Goal: Information Seeking & Learning: Learn about a topic

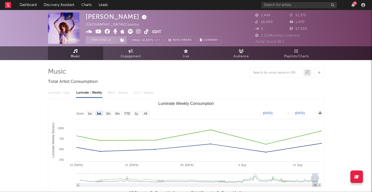
select select "1m"
select select "1w"
click at [107, 112] on text "3m" at bounding box center [108, 114] width 4 height 4
select select "3m"
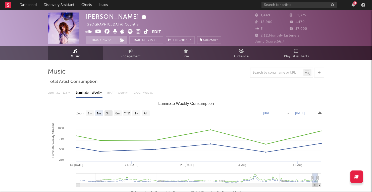
type input "[DATE]"
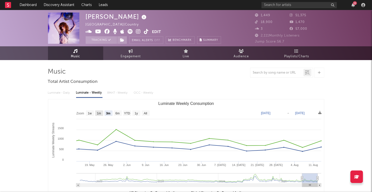
click at [100, 113] on text "1m" at bounding box center [99, 114] width 4 height 4
select select "1m"
type input "[DATE]"
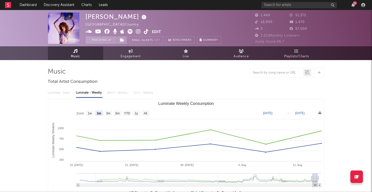
click at [90, 51] on link "Music" at bounding box center [75, 53] width 55 height 14
click at [118, 52] on link "Engagement" at bounding box center [130, 53] width 55 height 14
select select "1w"
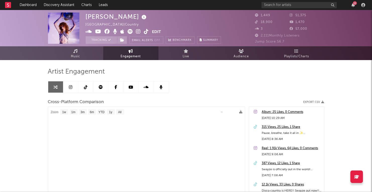
select select "1m"
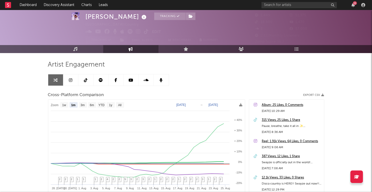
scroll to position [21, 0]
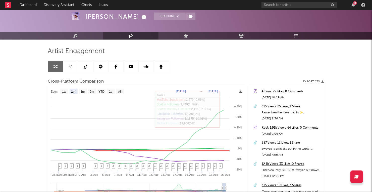
click at [229, 71] on div "Artist Engagement Cross-Platform Comparison Export CSV Zoom 1w 1m 3m 6m YTD 1y …" at bounding box center [186, 132] width 276 height 171
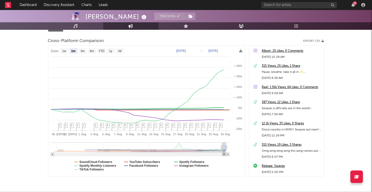
scroll to position [0, 0]
click at [73, 25] on link "Music" at bounding box center [75, 26] width 55 height 8
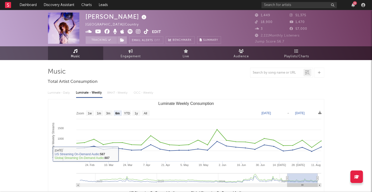
click at [73, 53] on link "Music" at bounding box center [75, 53] width 55 height 14
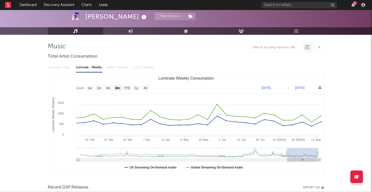
scroll to position [21, 0]
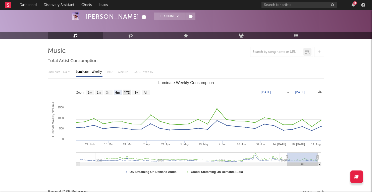
click at [126, 91] on text "YTD" at bounding box center [127, 93] width 6 height 4
select select "YTD"
type input "[DATE]"
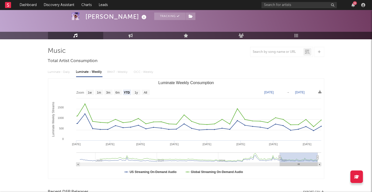
click at [134, 91] on rect "Luminate Weekly Consumption" at bounding box center [136, 93] width 8 height 6
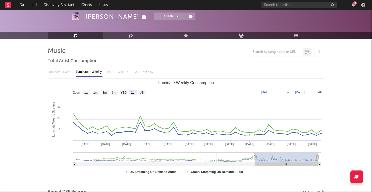
select select "1y"
type input "[DATE]"
click at [140, 91] on rect "Luminate Weekly Consumption" at bounding box center [142, 93] width 8 height 6
select select "All"
type input "[DATE]"
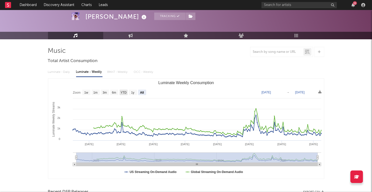
click at [123, 93] on text "YTD" at bounding box center [123, 93] width 6 height 4
select select "YTD"
type input "[DATE]"
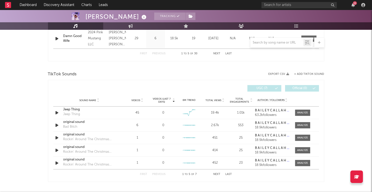
scroll to position [305, 0]
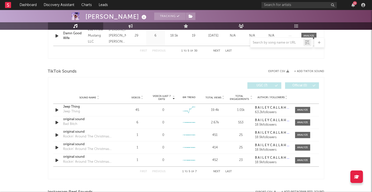
click at [291, 1] on div "11" at bounding box center [313, 5] width 105 height 10
click at [290, 3] on input "text" at bounding box center [298, 5] width 75 height 6
type input "edgehill"
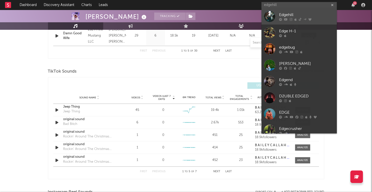
click at [269, 17] on div at bounding box center [269, 16] width 11 height 11
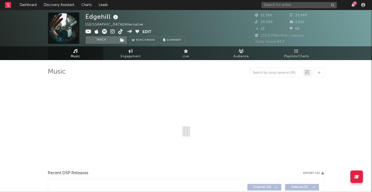
select select "6m"
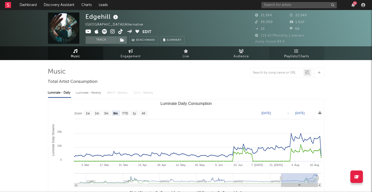
click at [279, 51] on link "Playlists/Charts" at bounding box center [296, 53] width 55 height 14
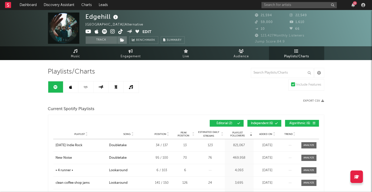
click at [118, 88] on link at bounding box center [115, 87] width 15 height 11
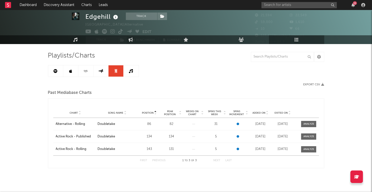
scroll to position [21, 0]
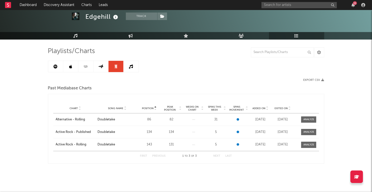
click at [71, 67] on icon at bounding box center [70, 67] width 3 height 4
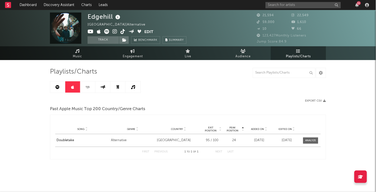
click at [91, 91] on link at bounding box center [87, 87] width 15 height 11
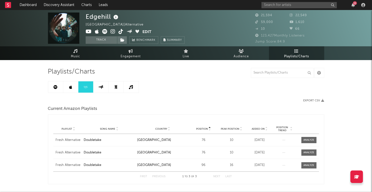
click at [55, 87] on icon at bounding box center [55, 87] width 4 height 4
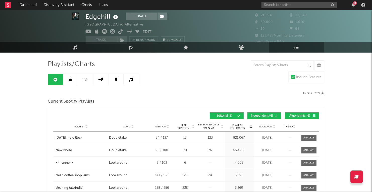
scroll to position [2, 0]
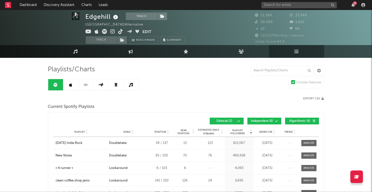
click at [128, 85] on link at bounding box center [130, 84] width 15 height 11
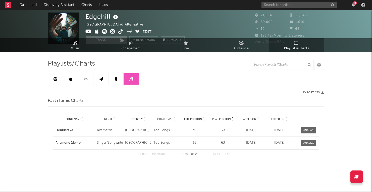
scroll to position [8, 0]
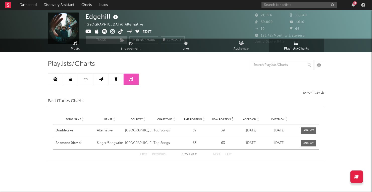
click at [113, 82] on link at bounding box center [115, 79] width 15 height 11
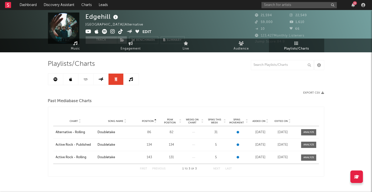
click at [104, 82] on link at bounding box center [100, 79] width 15 height 11
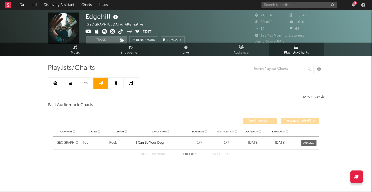
scroll to position [4, 0]
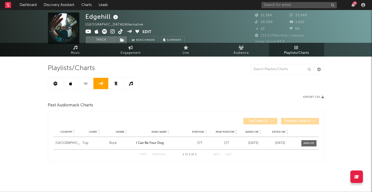
click at [113, 82] on link at bounding box center [115, 83] width 15 height 11
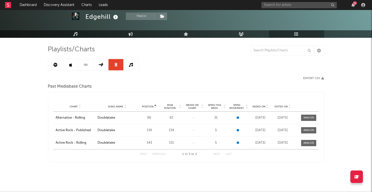
scroll to position [22, 0]
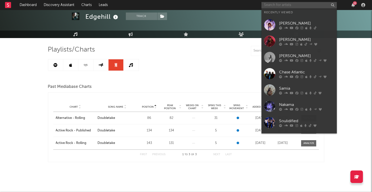
click at [281, 3] on input "text" at bounding box center [298, 5] width 75 height 6
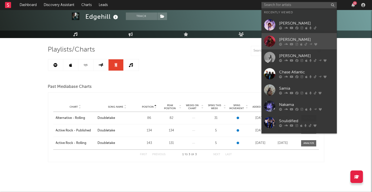
click at [270, 38] on div at bounding box center [269, 41] width 11 height 11
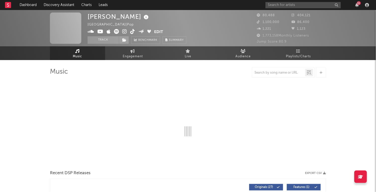
select select "6m"
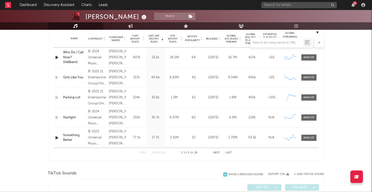
scroll to position [16, 0]
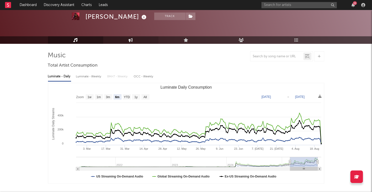
click at [135, 41] on link "Engagement" at bounding box center [130, 40] width 55 height 8
select select "1w"
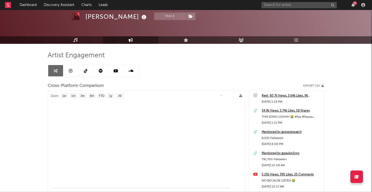
select select "1m"
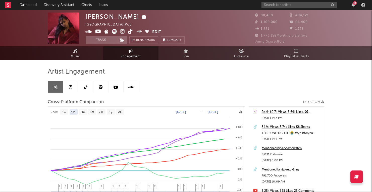
click at [99, 86] on icon at bounding box center [101, 87] width 4 height 4
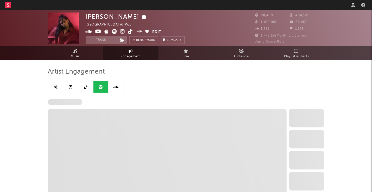
select select "6m"
select select "1w"
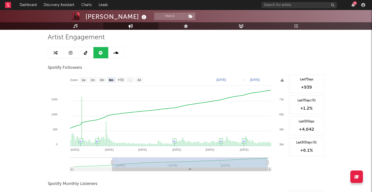
scroll to position [39, 0]
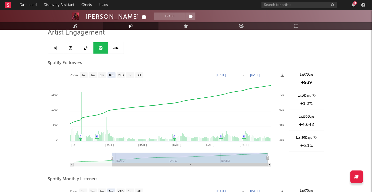
click at [54, 49] on icon at bounding box center [55, 48] width 4 height 4
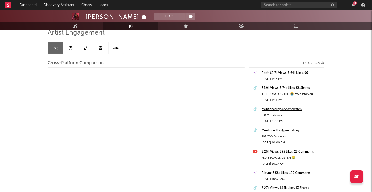
select select "1m"
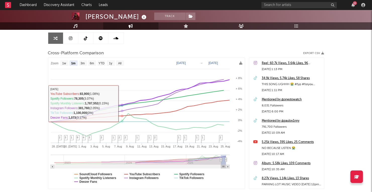
scroll to position [15, 0]
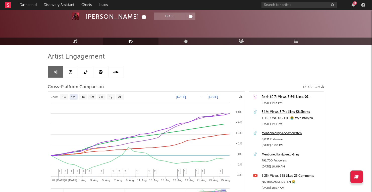
click at [99, 75] on link at bounding box center [100, 72] width 15 height 11
select select "6m"
select select "1w"
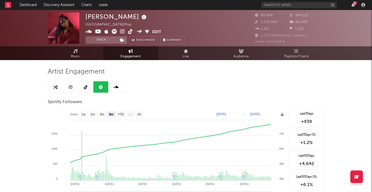
click at [85, 89] on link at bounding box center [85, 87] width 15 height 11
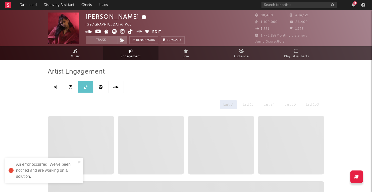
click at [69, 87] on icon at bounding box center [71, 87] width 4 height 4
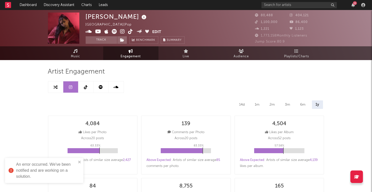
select select "6m"
click at [116, 88] on icon at bounding box center [115, 87] width 5 height 4
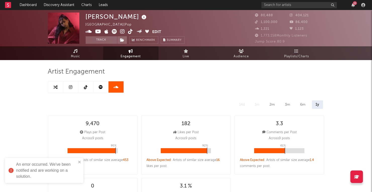
select select "6m"
click at [80, 59] on link "Music" at bounding box center [75, 53] width 55 height 14
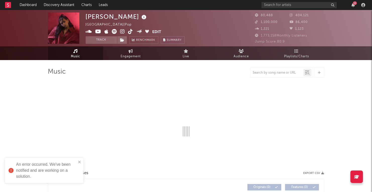
select select "6m"
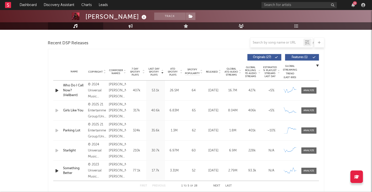
scroll to position [165, 0]
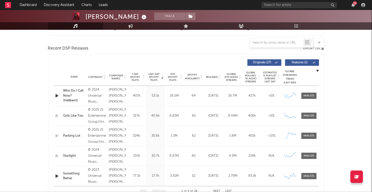
click at [135, 77] on span "7 Day Spotify Plays" at bounding box center [134, 77] width 13 height 9
click at [155, 76] on span "Last Day Spotify Plays" at bounding box center [153, 77] width 13 height 9
click at [135, 79] on span "7 Day Spotify Plays" at bounding box center [134, 77] width 13 height 9
click at [148, 74] on span "Last Day Spotify Plays" at bounding box center [153, 77] width 13 height 9
click at [57, 94] on icon "button" at bounding box center [56, 96] width 5 height 6
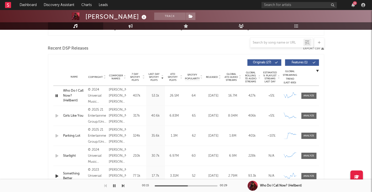
click at [58, 96] on icon "button" at bounding box center [56, 96] width 5 height 6
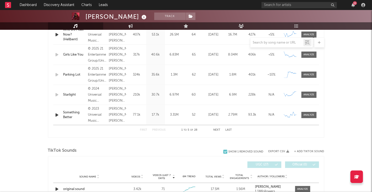
scroll to position [297, 0]
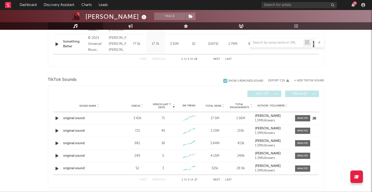
click at [56, 117] on icon "button" at bounding box center [56, 118] width 5 height 6
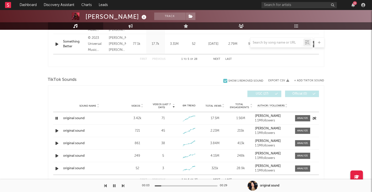
click at [56, 117] on icon "button" at bounding box center [56, 118] width 5 height 6
